Goal: Task Accomplishment & Management: Use online tool/utility

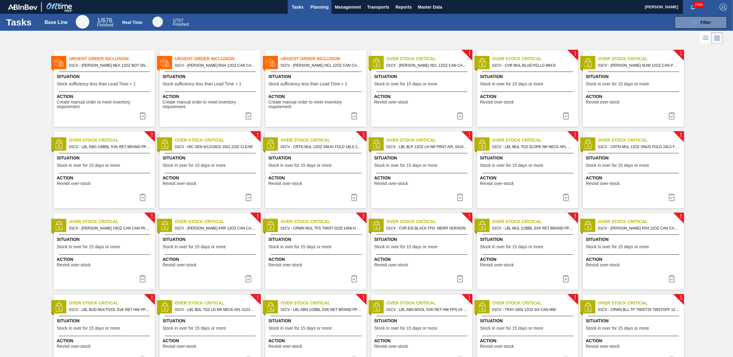
click at [323, 7] on span "Planning" at bounding box center [320, 6] width 18 height 7
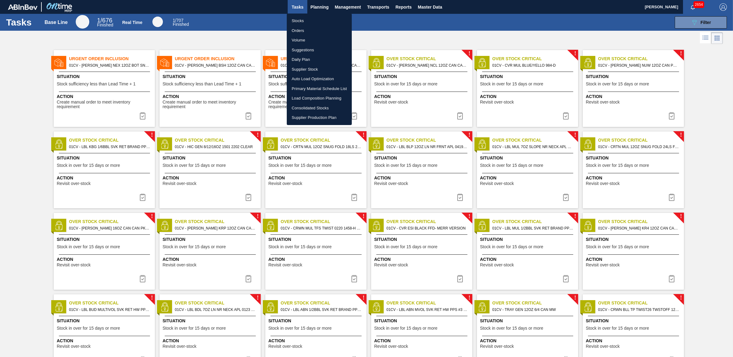
click at [309, 97] on li "Load Composition Planning" at bounding box center [319, 98] width 65 height 10
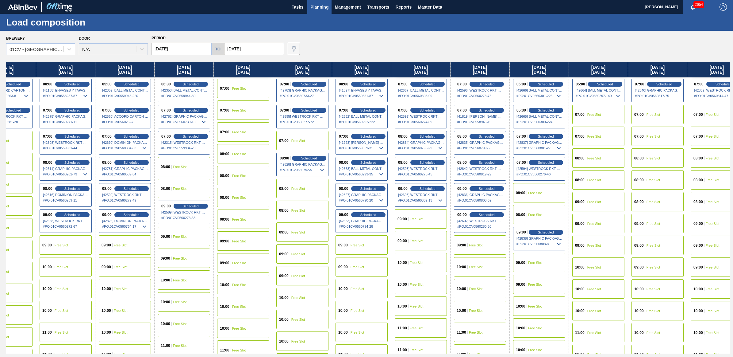
scroll to position [0, 91]
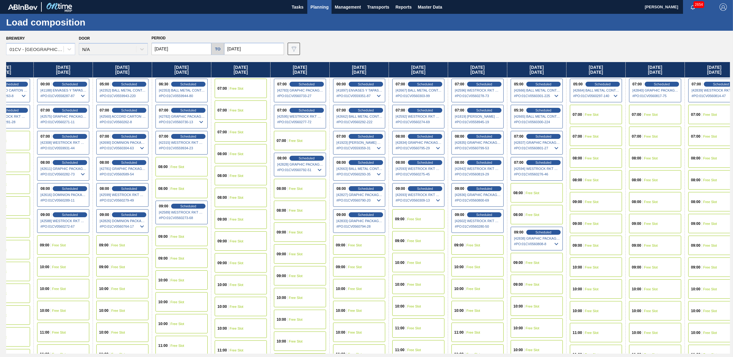
drag, startPoint x: 630, startPoint y: 68, endPoint x: 530, endPoint y: 63, distance: 99.9
click at [530, 63] on div "[DATE] 07:00 Scheduled [42351] BALL METAL CONTAINER GROUP - 0008221649 # PO : 0…" at bounding box center [368, 207] width 724 height 291
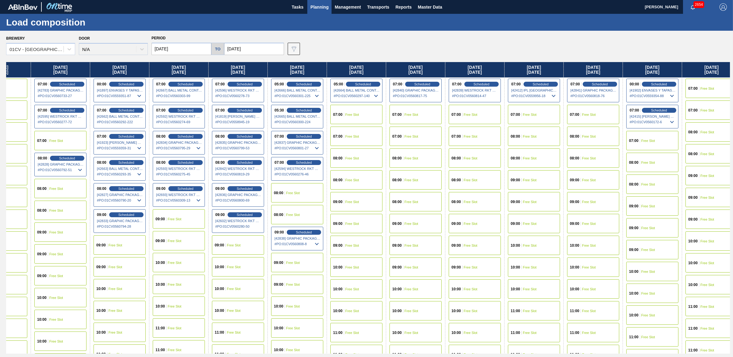
scroll to position [0, 357]
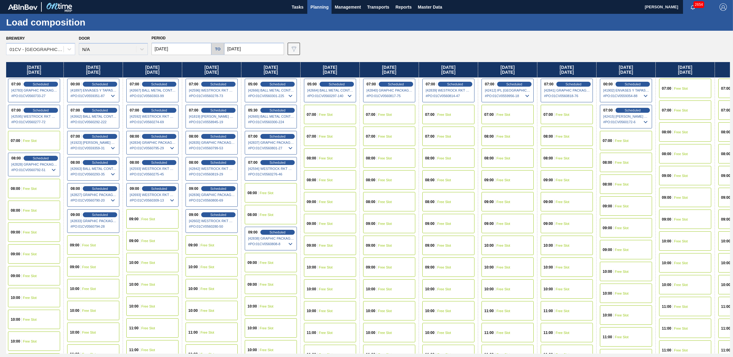
drag, startPoint x: 502, startPoint y: 72, endPoint x: 223, endPoint y: 72, distance: 278.7
click at [223, 72] on div "[DATE] 07:00 Scheduled [42351] BALL METAL CONTAINER GROUP - 0008221649 # PO : 0…" at bounding box center [368, 207] width 724 height 291
click at [145, 221] on div "09:00 Free Slot" at bounding box center [152, 218] width 52 height 19
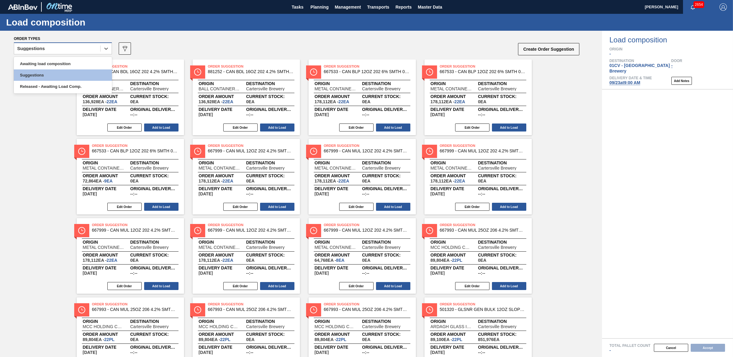
click at [39, 49] on div "Suggestions" at bounding box center [31, 48] width 28 height 4
click at [35, 63] on div "Awaiting load composition" at bounding box center [63, 63] width 98 height 11
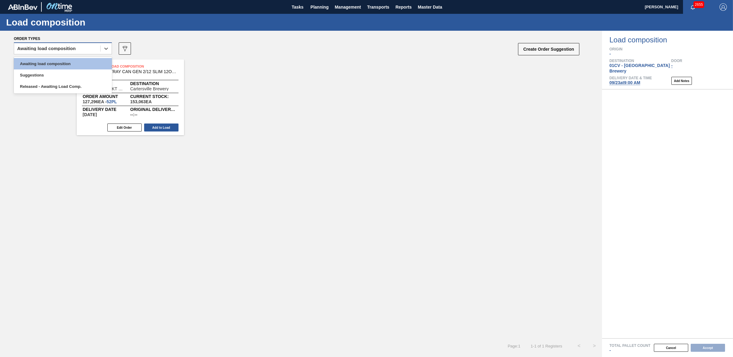
click at [46, 49] on div "Awaiting load composition" at bounding box center [46, 48] width 59 height 4
click at [51, 60] on div "Awaiting load composition" at bounding box center [63, 63] width 98 height 11
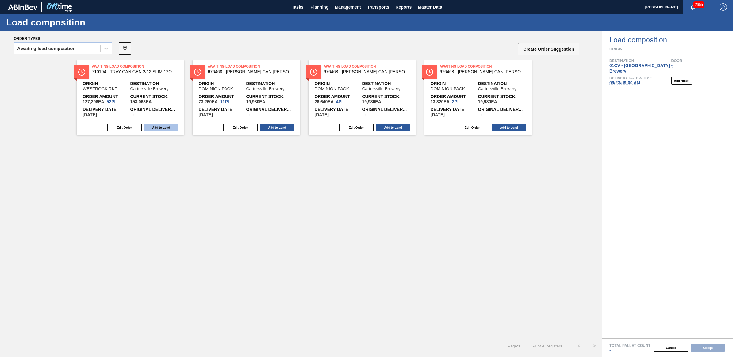
click at [158, 127] on button "Add to Load" at bounding box center [161, 127] width 34 height 8
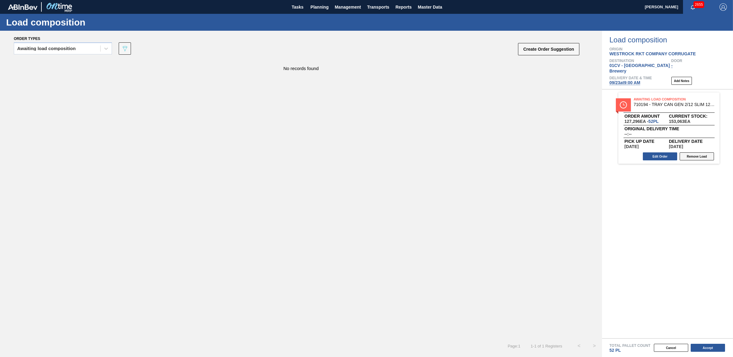
click at [706, 152] on button "Remove Load" at bounding box center [697, 156] width 34 height 8
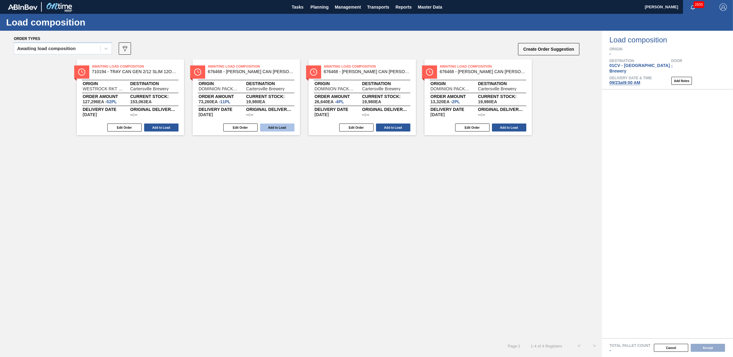
click at [275, 127] on button "Add to Load" at bounding box center [277, 127] width 34 height 8
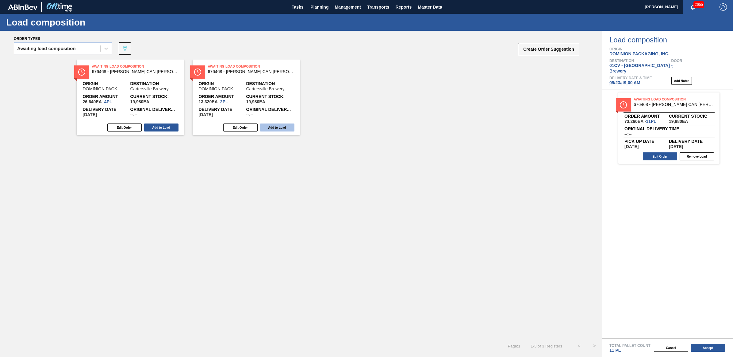
click at [273, 127] on button "Add to Load" at bounding box center [277, 127] width 34 height 8
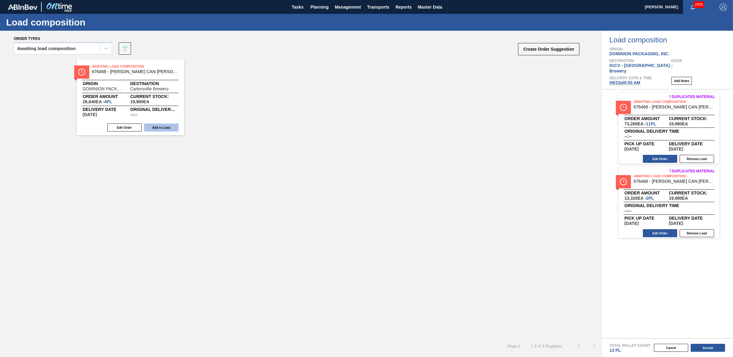
click at [157, 128] on button "Add to Load" at bounding box center [161, 127] width 34 height 8
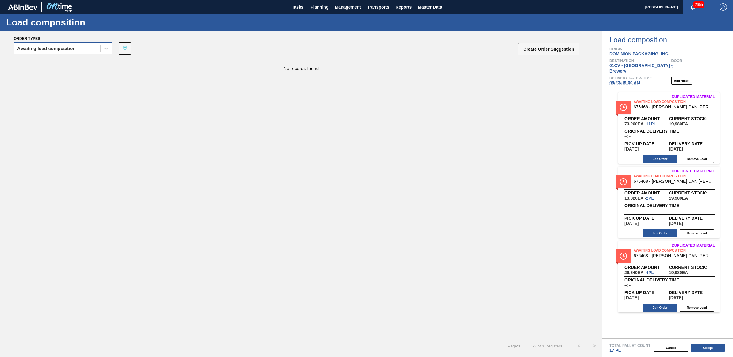
click at [65, 47] on div "Awaiting load composition" at bounding box center [46, 48] width 59 height 4
click at [42, 64] on div "Awaiting load composition" at bounding box center [63, 63] width 98 height 11
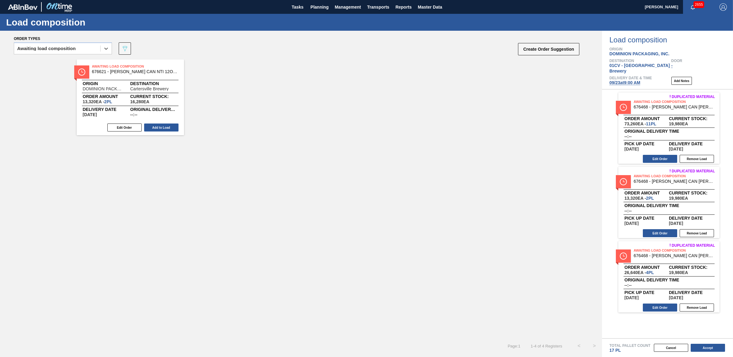
click at [169, 126] on button "Add to Load" at bounding box center [161, 127] width 34 height 8
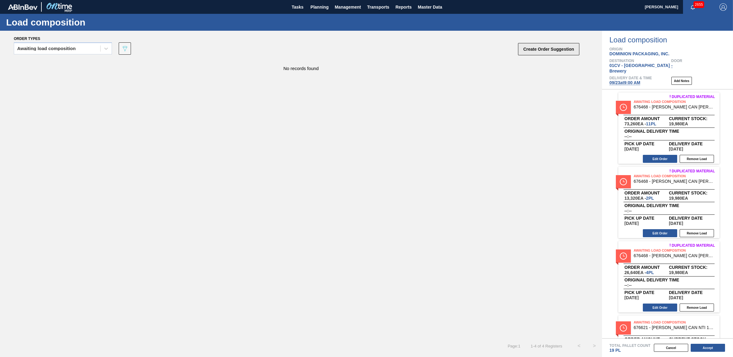
click at [520, 53] on button "Create Order Suggestion" at bounding box center [548, 49] width 61 height 12
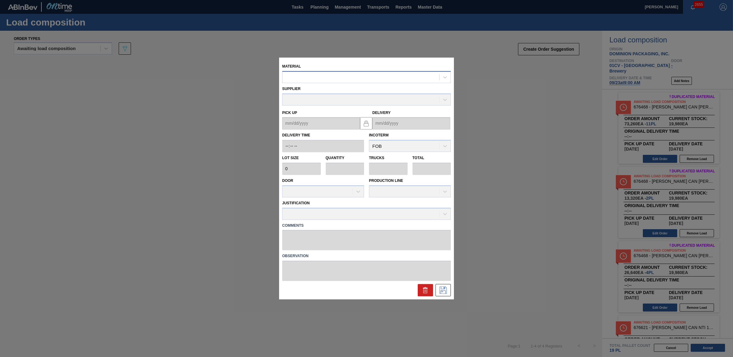
click at [298, 78] on div at bounding box center [361, 77] width 157 height 9
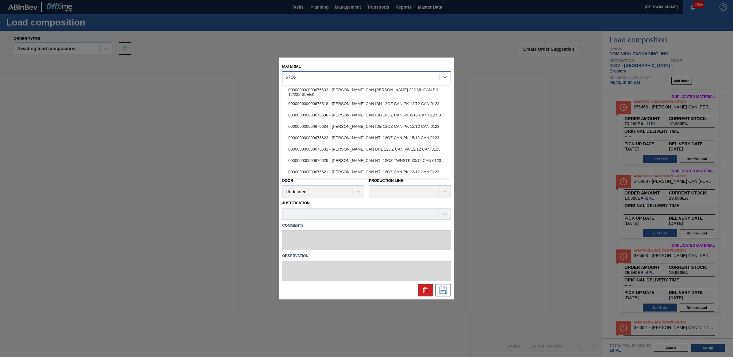
type input "676627"
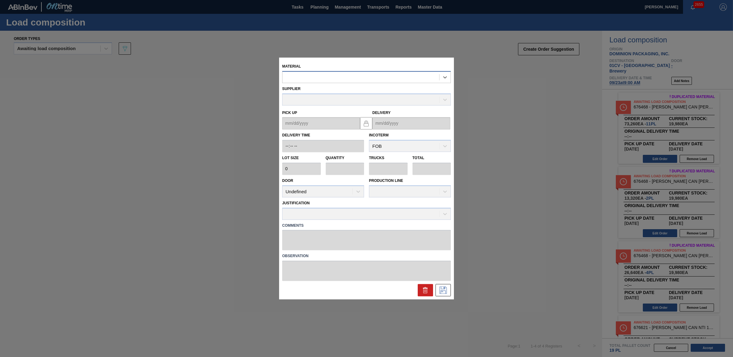
type input "6,660"
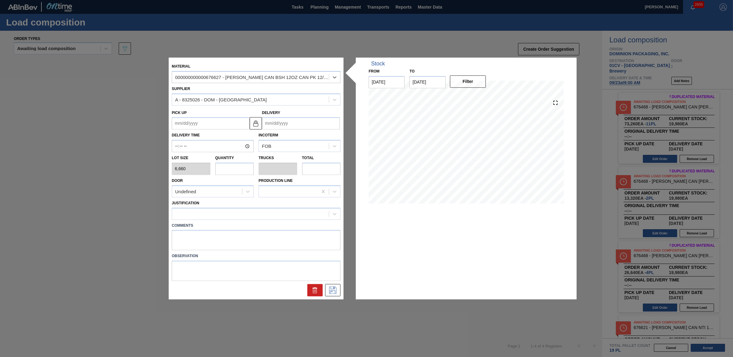
click at [312, 292] on icon at bounding box center [315, 289] width 7 height 7
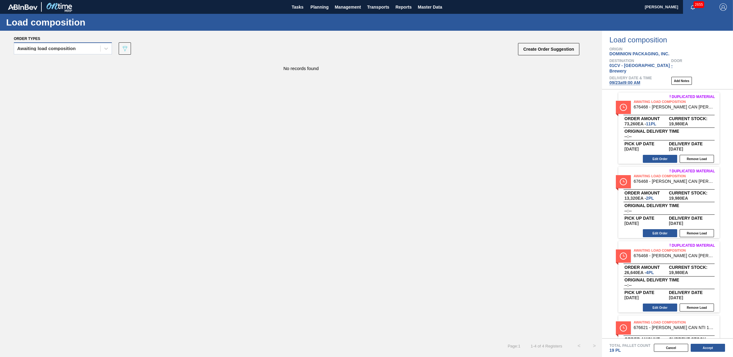
click at [49, 52] on div "Awaiting load composition" at bounding box center [57, 48] width 86 height 9
click at [40, 67] on div "Awaiting load composition" at bounding box center [63, 63] width 98 height 11
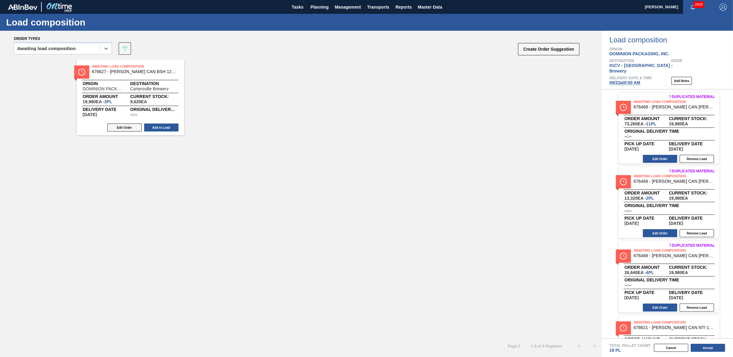
click at [124, 127] on button "Edit Order" at bounding box center [124, 127] width 34 height 8
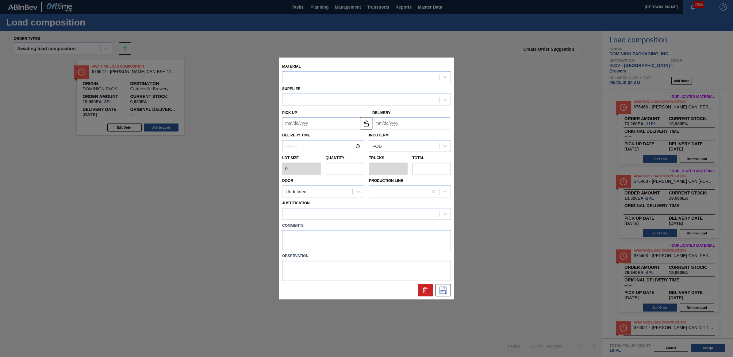
type input "6,660"
type input "3"
type input "0.125"
type input "19,980"
type up "[DATE]"
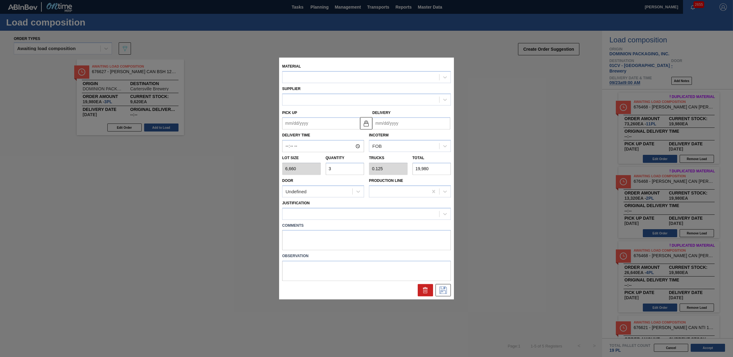
type input "[DATE]"
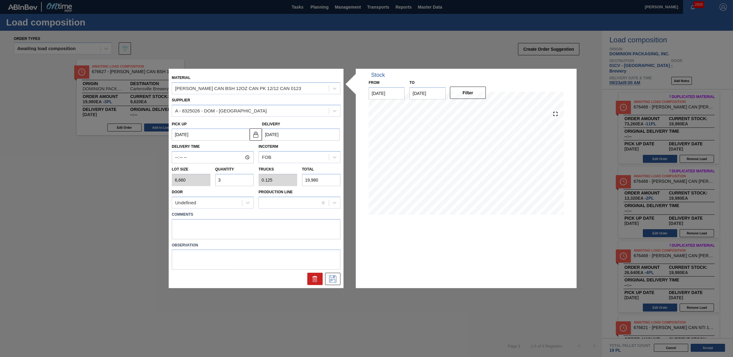
click at [210, 175] on div "Lot size 6,660 Quantity 3 Trucks 0.125 Total 19,980" at bounding box center [256, 174] width 174 height 23
type input "4"
type input "0.167"
type input "26,640"
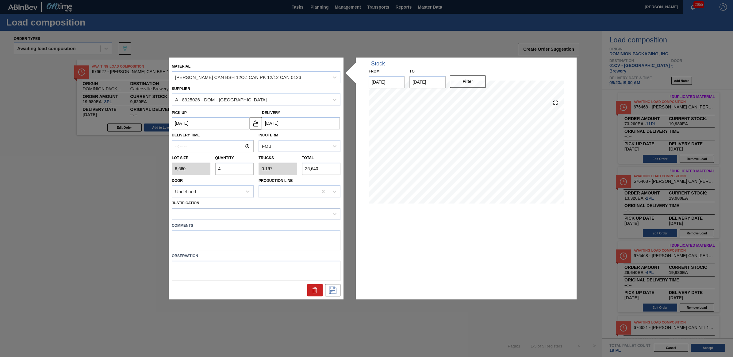
type input "4"
click at [211, 213] on div at bounding box center [250, 213] width 157 height 9
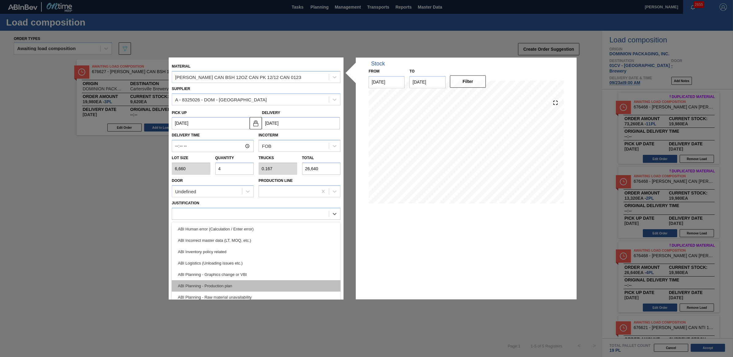
scroll to position [38, 0]
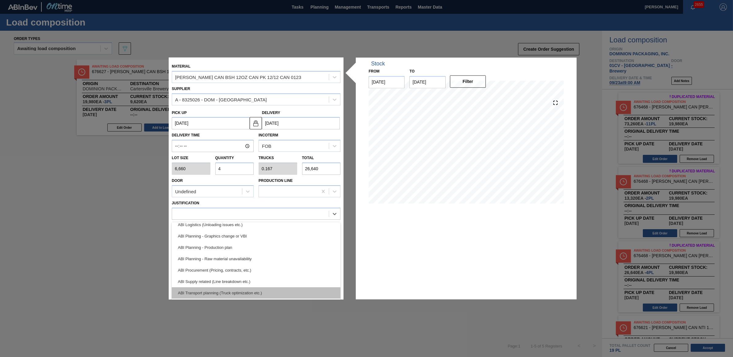
click at [259, 291] on div "ABI Transport planning (Truck optimization etc.)" at bounding box center [256, 292] width 169 height 11
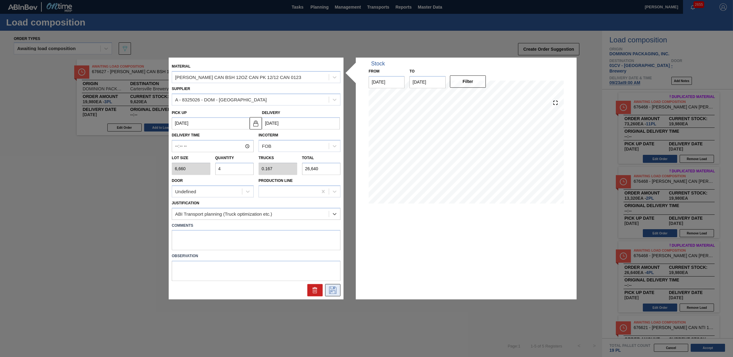
click at [334, 287] on icon at bounding box center [332, 289] width 3 height 5
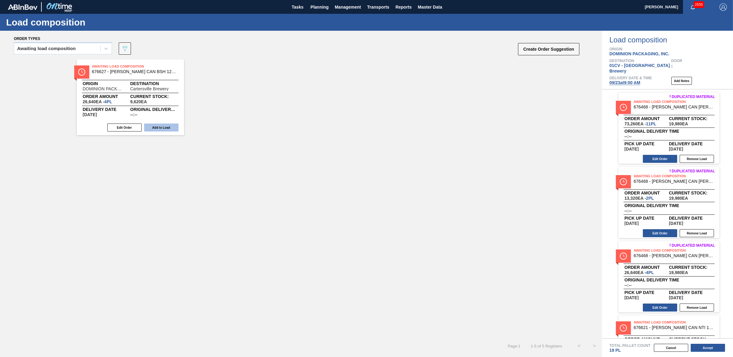
click at [164, 127] on button "Add to Load" at bounding box center [161, 127] width 34 height 8
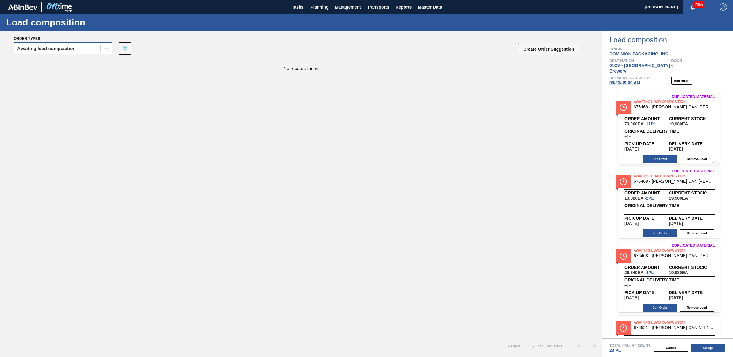
click at [48, 48] on div "Awaiting load composition" at bounding box center [46, 48] width 59 height 4
click at [45, 60] on div "Awaiting load composition" at bounding box center [63, 63] width 98 height 11
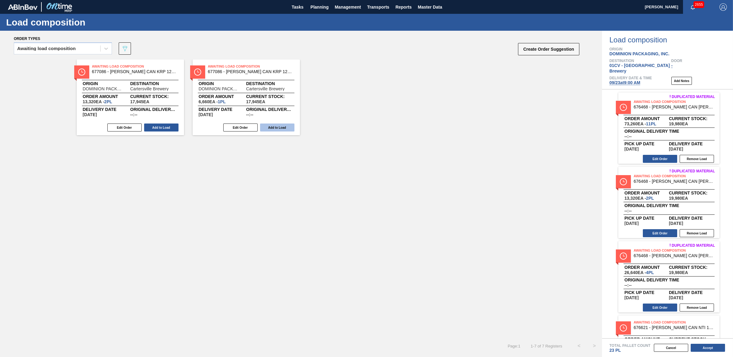
drag, startPoint x: 173, startPoint y: 128, endPoint x: 169, endPoint y: 126, distance: 4.0
click at [172, 129] on button "Add to Load" at bounding box center [161, 127] width 34 height 8
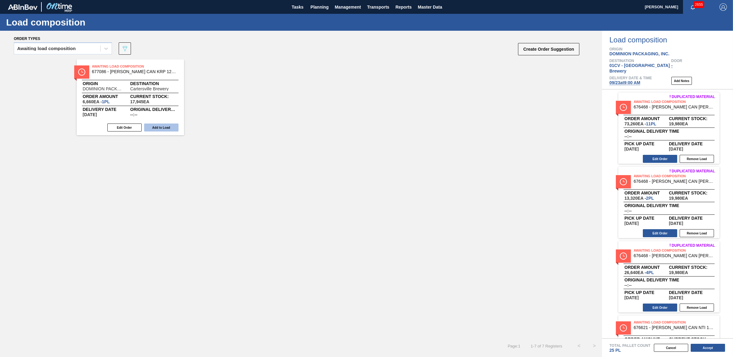
click at [166, 125] on button "Add to Load" at bounding box center [161, 127] width 34 height 8
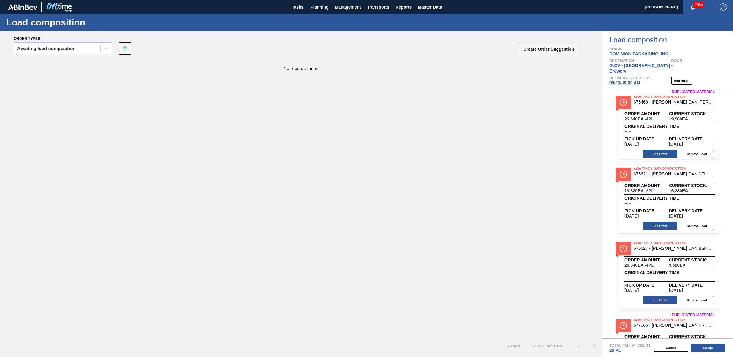
scroll to position [230, 0]
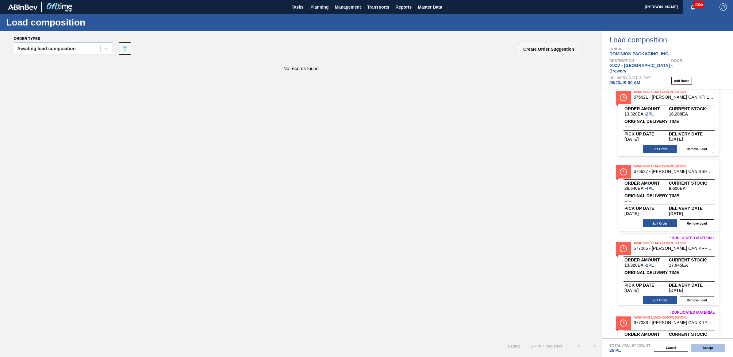
click at [714, 347] on button "Accept" at bounding box center [708, 347] width 34 height 8
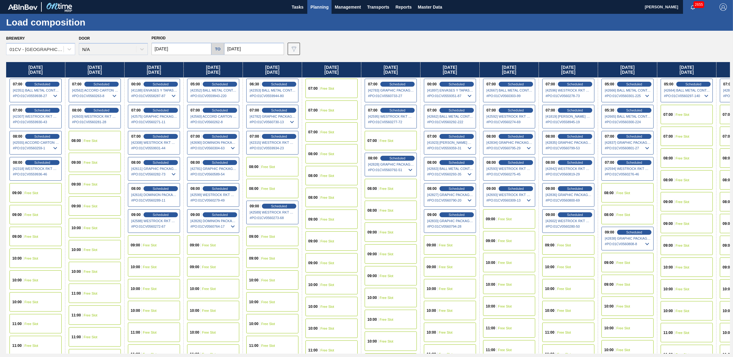
click at [315, 5] on span "Planning" at bounding box center [320, 6] width 18 height 7
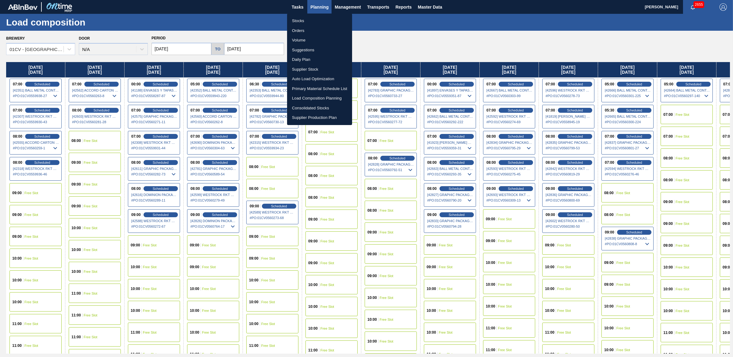
click at [304, 20] on li "Stocks" at bounding box center [319, 21] width 65 height 10
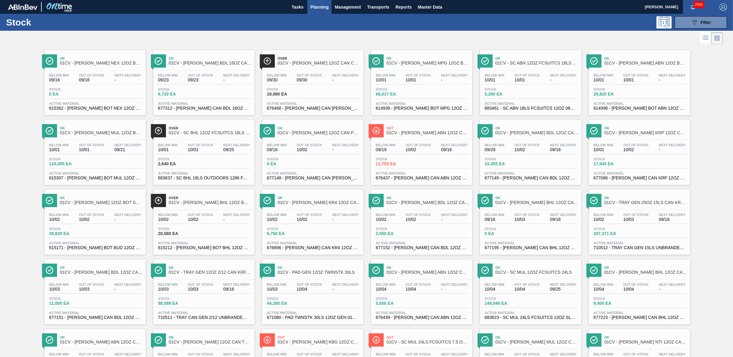
click at [464, 37] on div at bounding box center [361, 38] width 723 height 15
click at [308, 82] on span "09/30" at bounding box center [309, 80] width 25 height 5
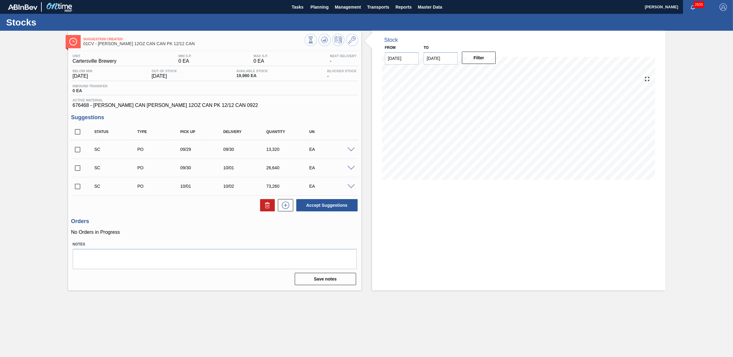
drag, startPoint x: 80, startPoint y: 149, endPoint x: 79, endPoint y: 162, distance: 12.3
click at [79, 149] on input "checkbox" at bounding box center [77, 149] width 13 height 13
checkbox input "true"
click at [78, 168] on input "checkbox" at bounding box center [77, 167] width 13 height 13
checkbox input "true"
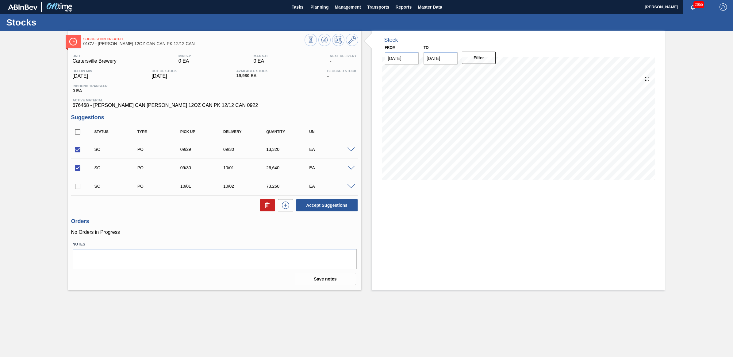
click at [76, 187] on input "checkbox" at bounding box center [77, 186] width 13 height 13
checkbox input "true"
click at [339, 205] on button "Accept Suggestions" at bounding box center [326, 205] width 61 height 12
checkbox input "false"
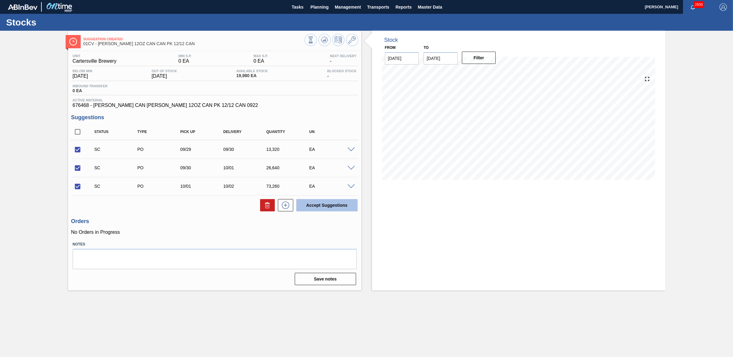
checkbox input "false"
click at [319, 7] on span "Planning" at bounding box center [320, 6] width 18 height 7
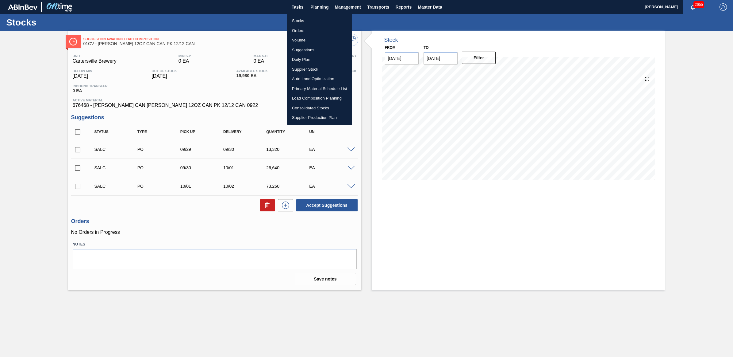
click at [306, 19] on li "Stocks" at bounding box center [319, 21] width 65 height 10
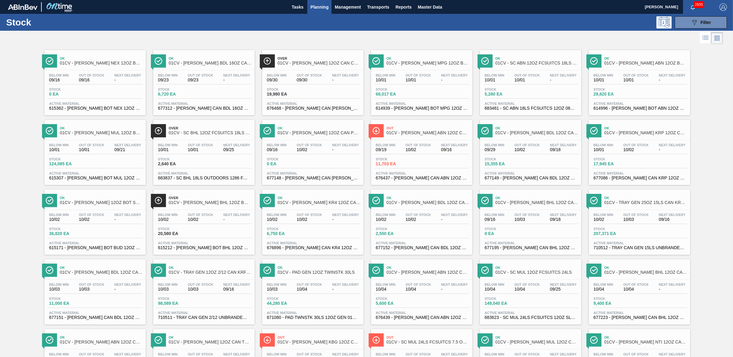
scroll to position [211, 0]
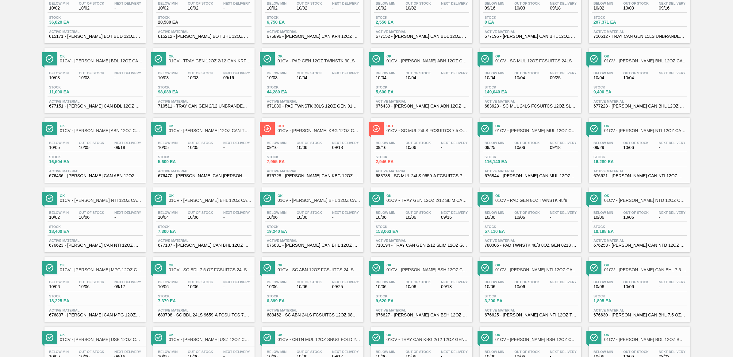
click at [611, 169] on div "Below Min 09/29 Out Of Stock 10/06 Next Delivery - Stock 16,280 EA Active Mater…" at bounding box center [639, 159] width 101 height 42
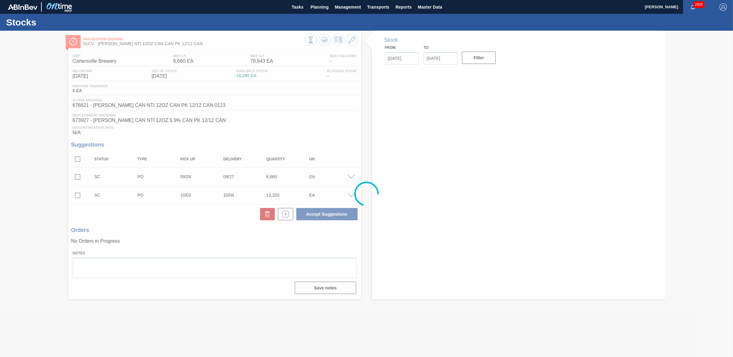
type input "[DATE]"
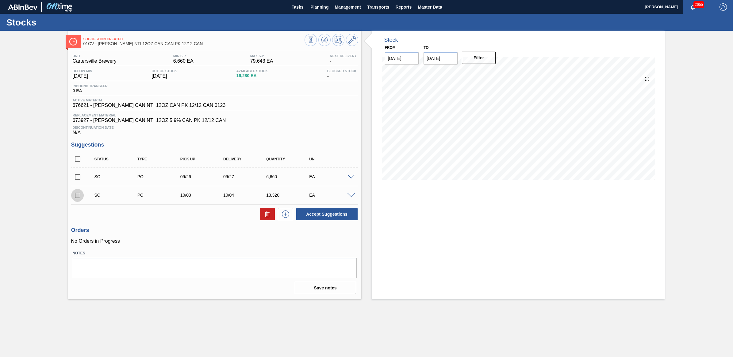
click at [77, 197] on input "checkbox" at bounding box center [77, 195] width 13 height 13
click at [326, 215] on button "Accept Suggestions" at bounding box center [326, 214] width 61 height 12
checkbox input "false"
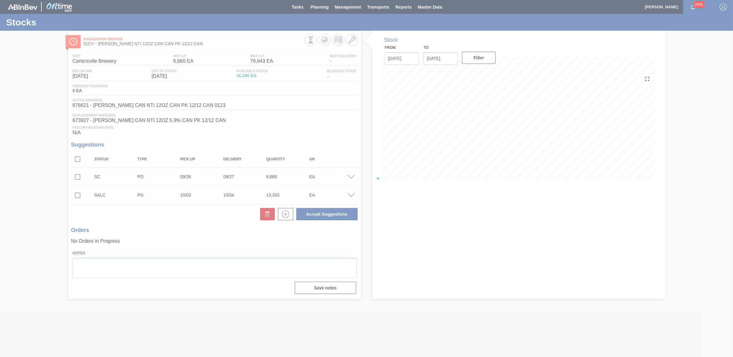
click at [323, 10] on div at bounding box center [366, 178] width 733 height 357
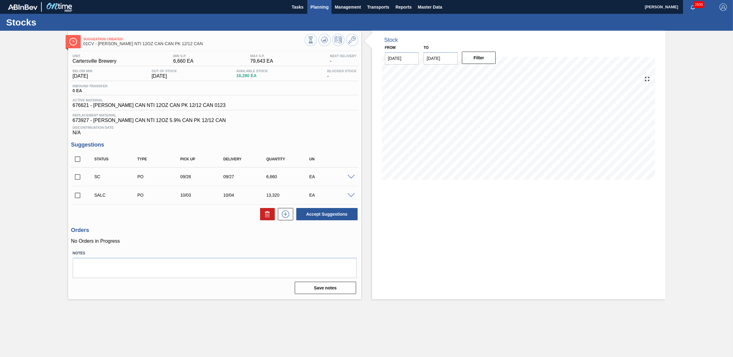
click at [318, 7] on span "Planning" at bounding box center [320, 6] width 18 height 7
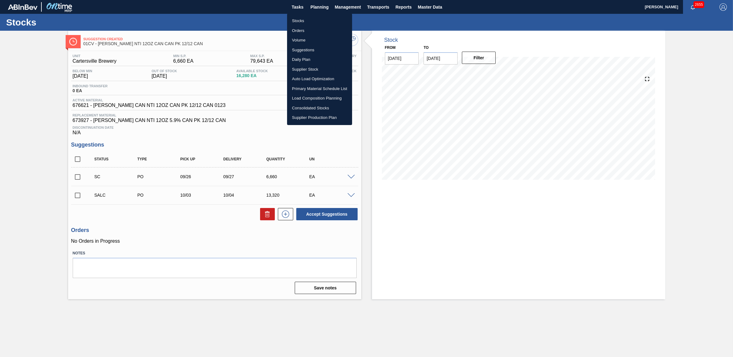
click at [310, 19] on li "Stocks" at bounding box center [319, 21] width 65 height 10
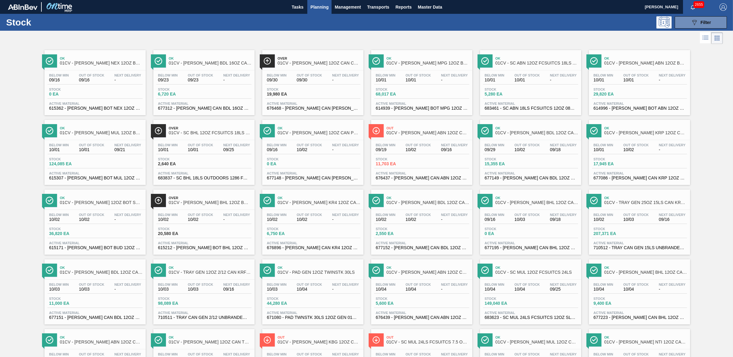
scroll to position [211, 0]
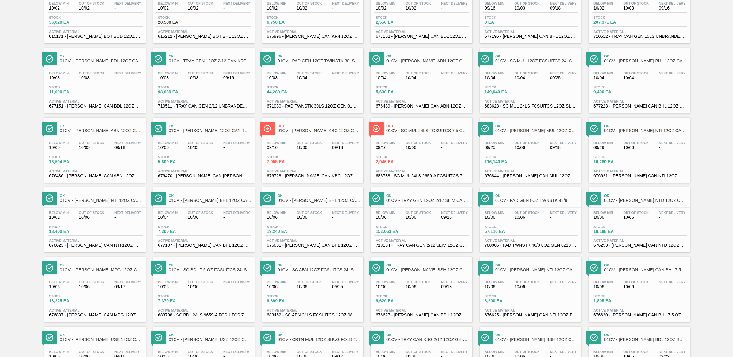
click at [404, 289] on div "Out Of Stock 10/06" at bounding box center [418, 284] width 29 height 9
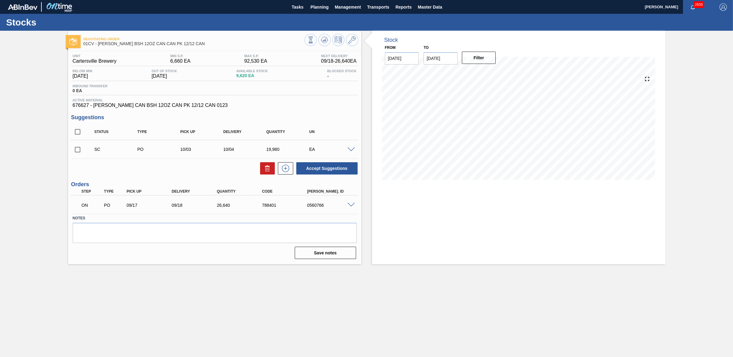
click at [76, 150] on input "checkbox" at bounding box center [77, 149] width 13 height 13
click at [341, 166] on button "Accept Suggestions" at bounding box center [326, 168] width 61 height 12
checkbox input "false"
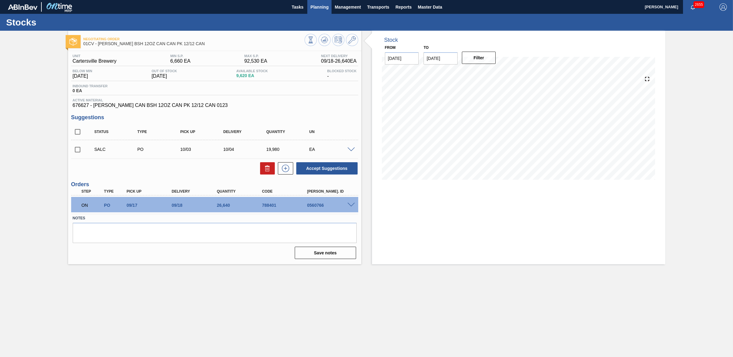
click at [323, 8] on span "Planning" at bounding box center [320, 6] width 18 height 7
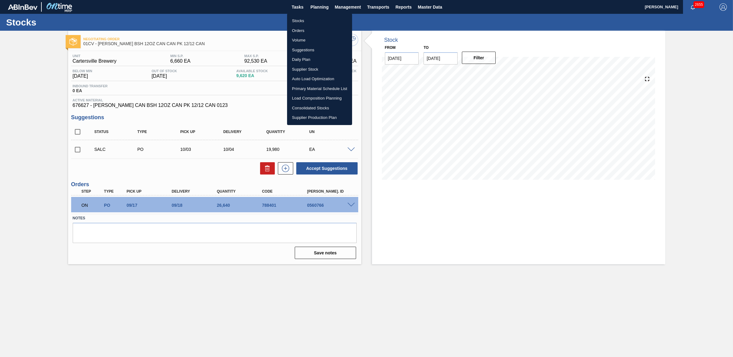
click at [308, 19] on li "Stocks" at bounding box center [319, 21] width 65 height 10
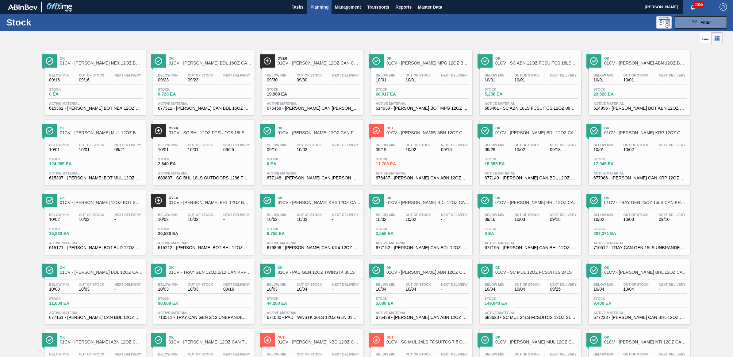
click at [640, 150] on span "10/02" at bounding box center [636, 149] width 25 height 5
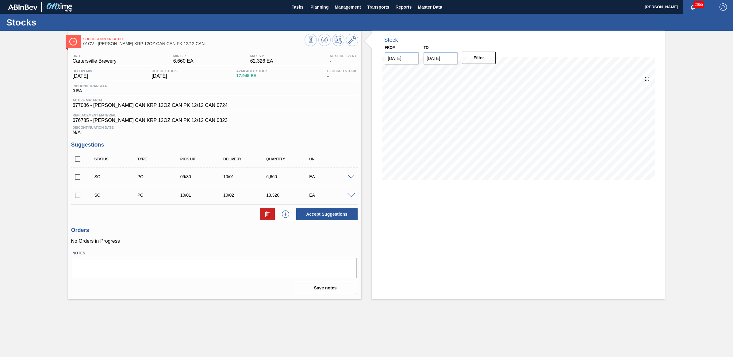
click at [74, 199] on input "checkbox" at bounding box center [77, 195] width 13 height 13
checkbox input "true"
click at [76, 179] on input "checkbox" at bounding box center [77, 176] width 13 height 13
click at [319, 218] on button "Accept Suggestions" at bounding box center [326, 214] width 61 height 12
checkbox input "false"
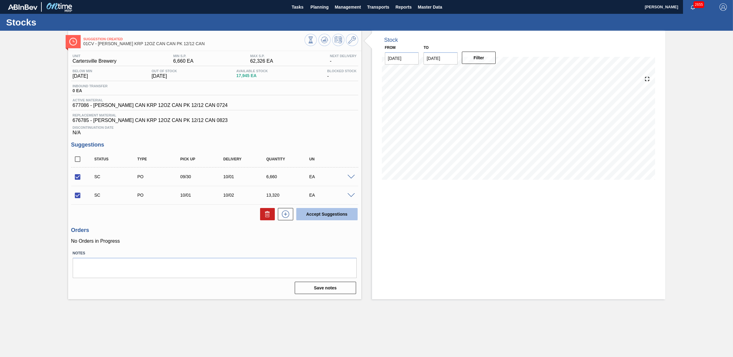
checkbox input "false"
